Goal: Task Accomplishment & Management: Manage account settings

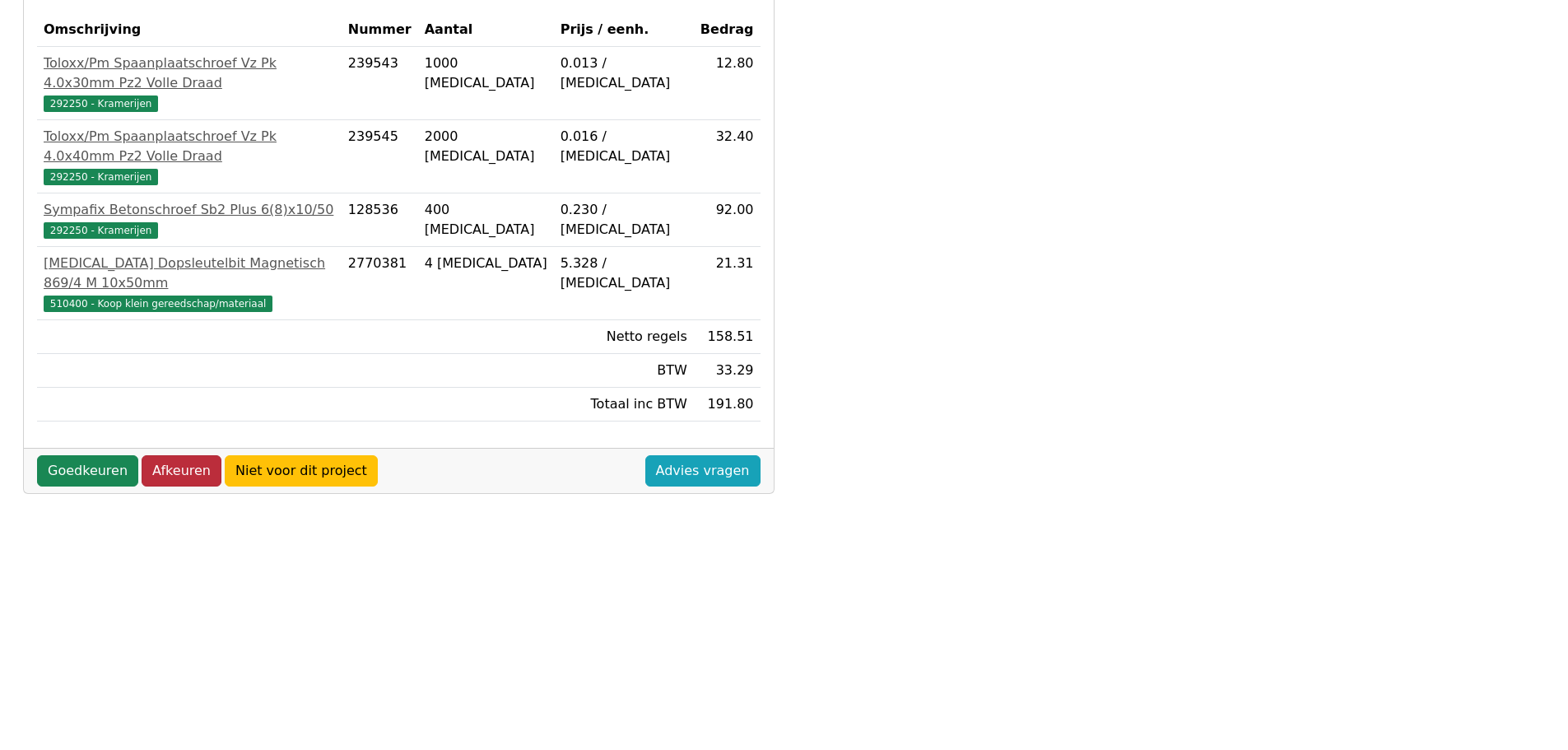
scroll to position [307, 0]
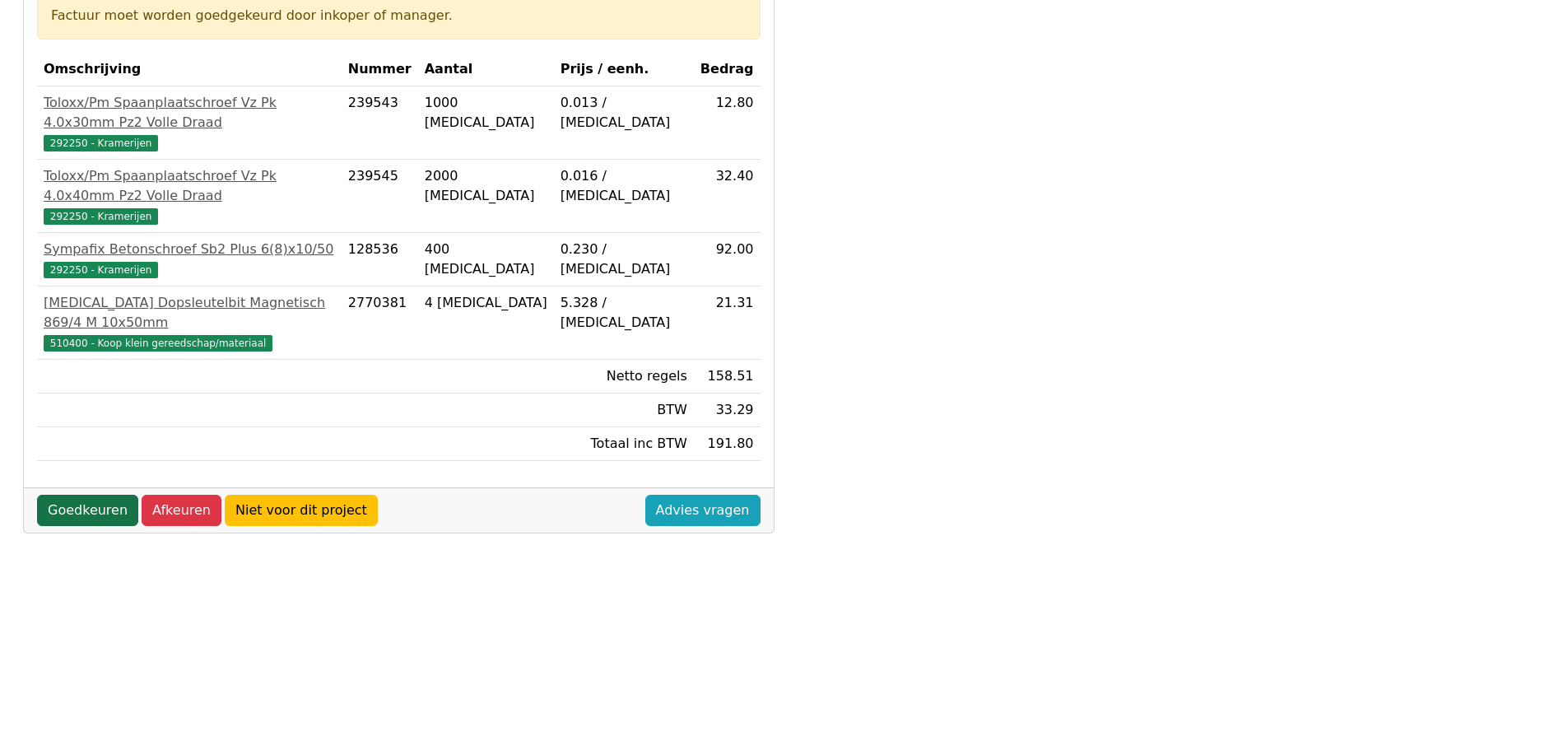
click at [86, 495] on link "Goedkeuren" at bounding box center [87, 510] width 101 height 31
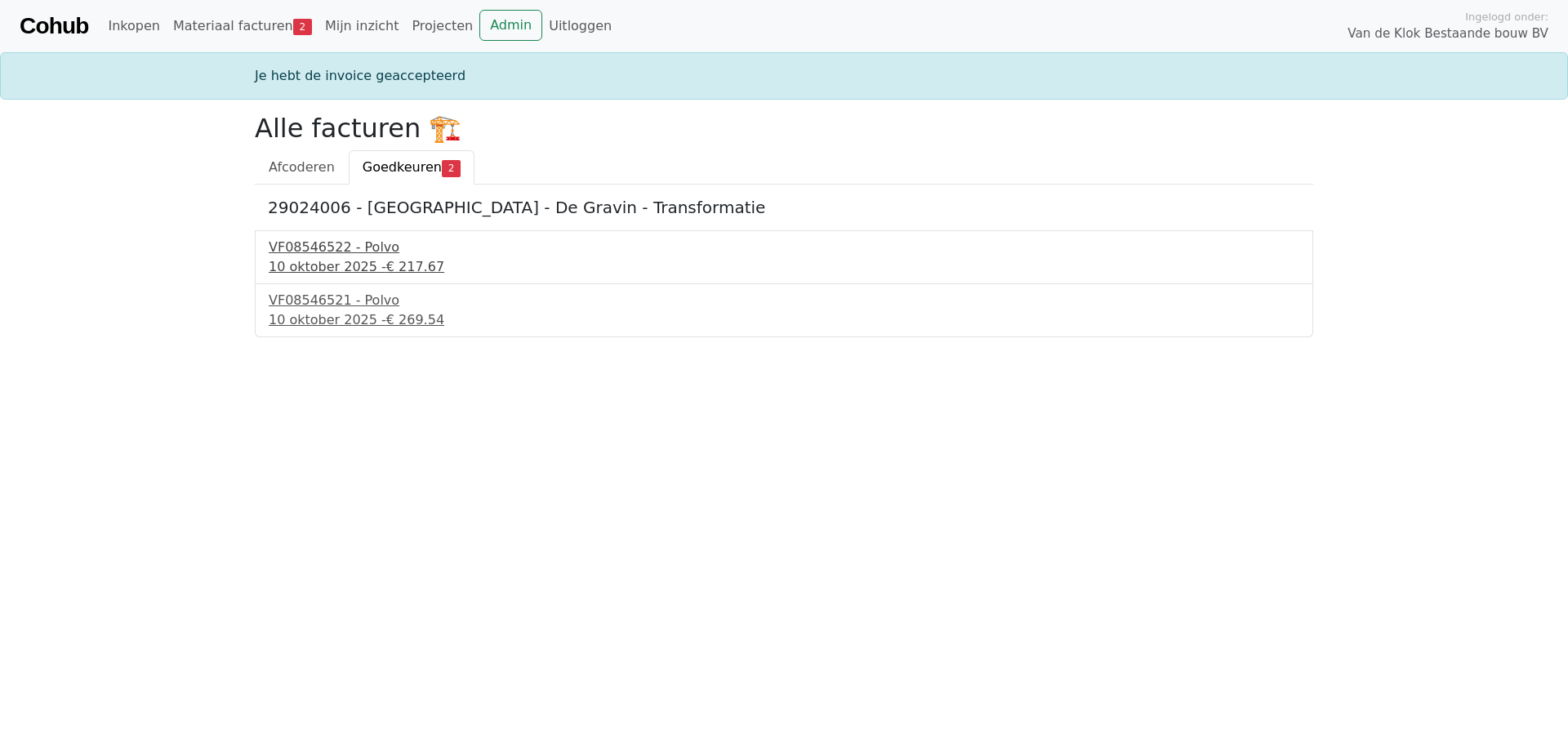
click at [329, 262] on div "10 oktober 2025 - € 217.67" at bounding box center [784, 267] width 1031 height 20
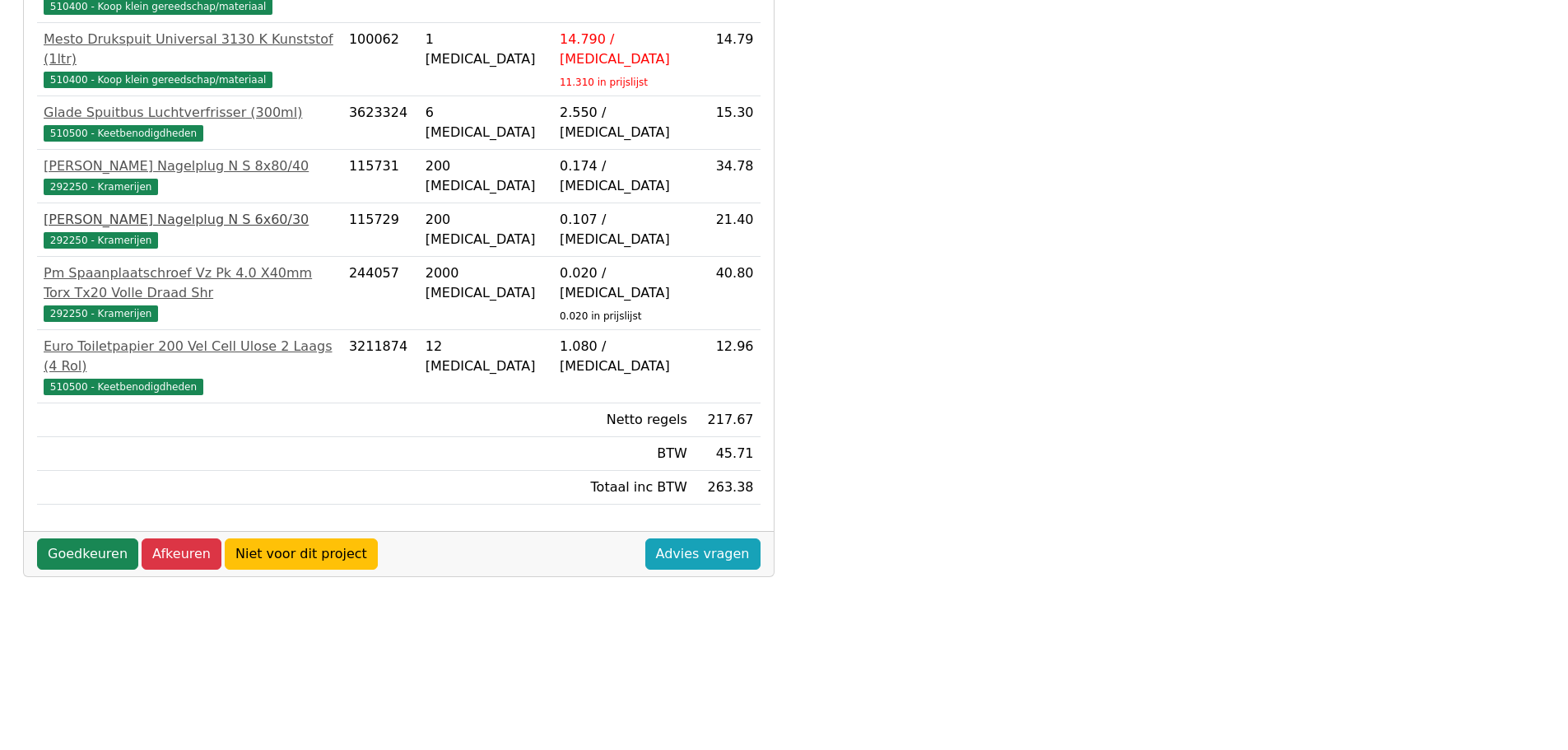
scroll to position [471, 0]
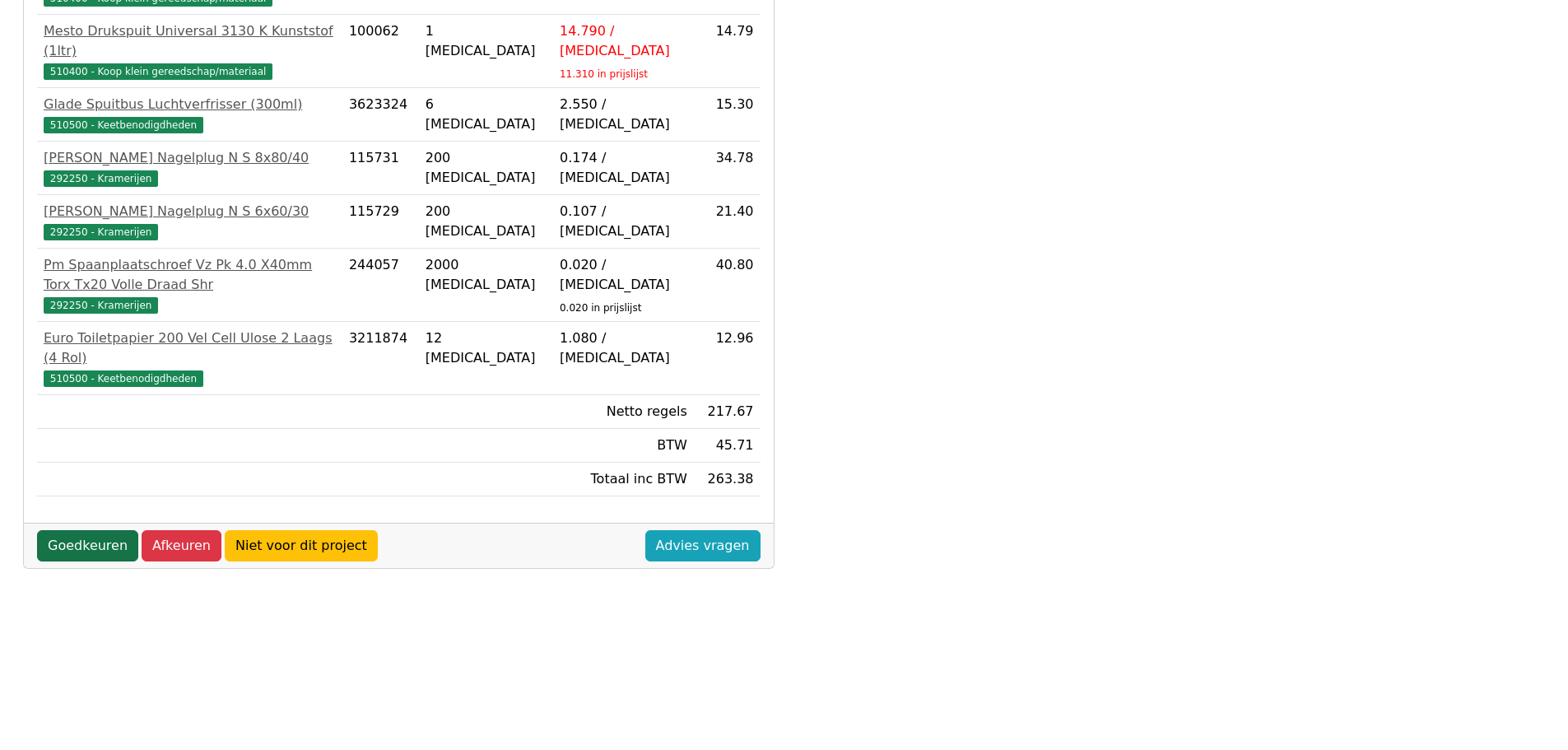
click at [65, 530] on link "Goedkeuren" at bounding box center [87, 545] width 101 height 31
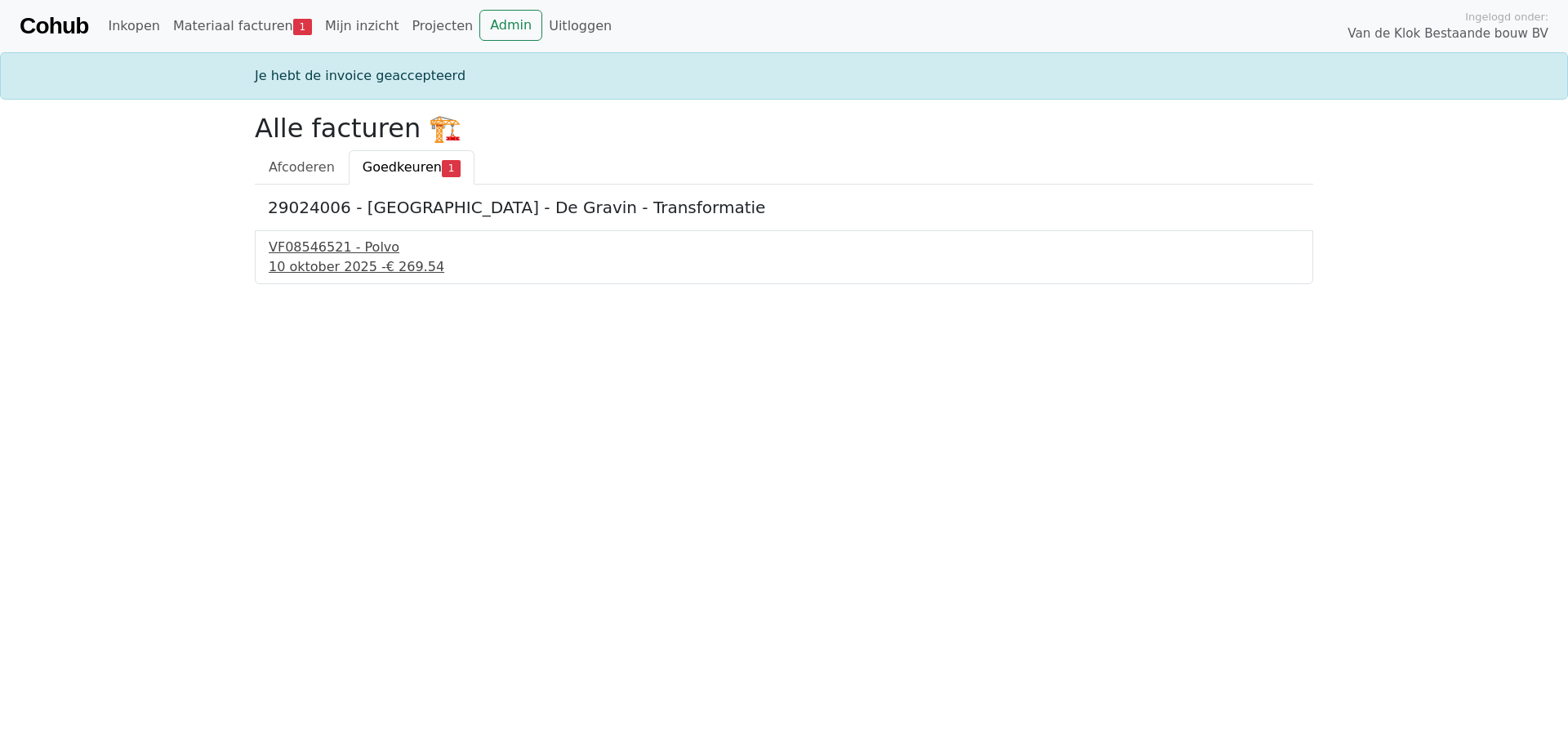
click at [348, 259] on div "10 oktober 2025 - € 269.54" at bounding box center [784, 267] width 1031 height 20
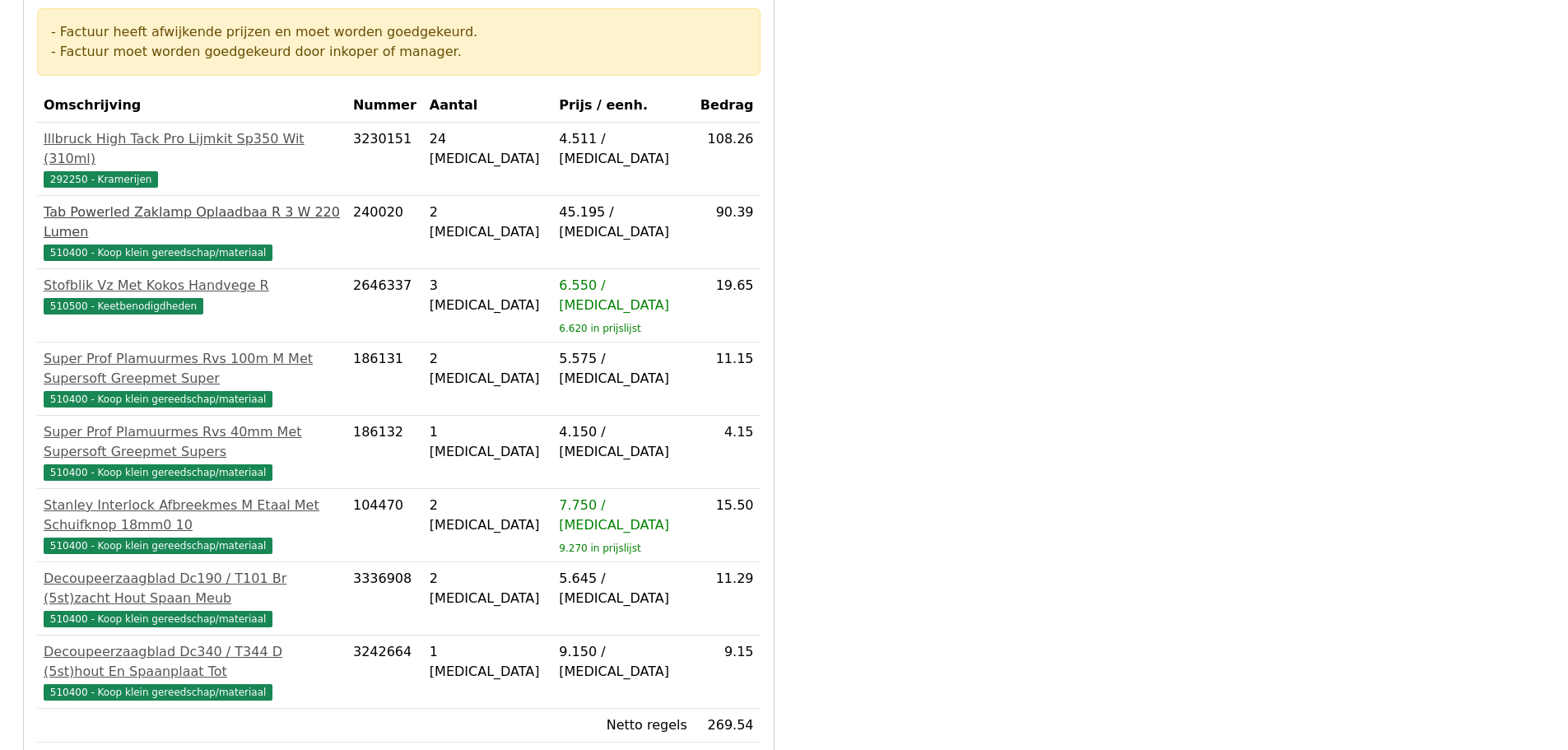
scroll to position [330, 0]
